Goal: Task Accomplishment & Management: Use online tool/utility

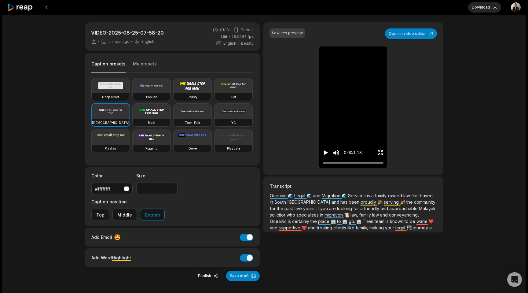
click at [324, 155] on icon "Play video" at bounding box center [326, 152] width 6 height 6
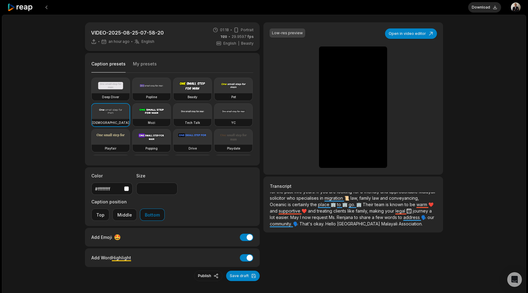
scroll to position [18, 0]
click at [310, 223] on span "That's" at bounding box center [307, 222] width 14 height 5
click at [490, 7] on button "Download" at bounding box center [484, 7] width 33 height 10
click at [410, 34] on button "Open in video editor" at bounding box center [411, 33] width 52 height 10
